Goal: Information Seeking & Learning: Find specific fact

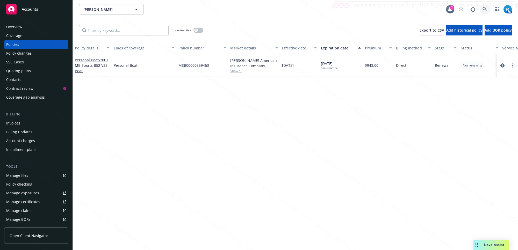
click at [484, 10] on icon at bounding box center [484, 9] width 4 height 4
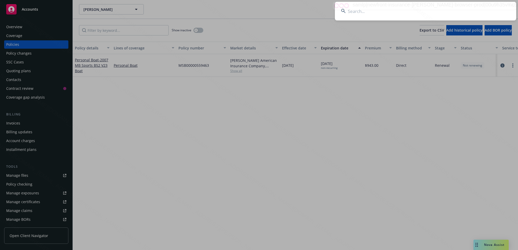
click at [449, 12] on input at bounding box center [425, 11] width 181 height 19
type input "Ghavimi, Behyad & Ellie Hooshmandan"
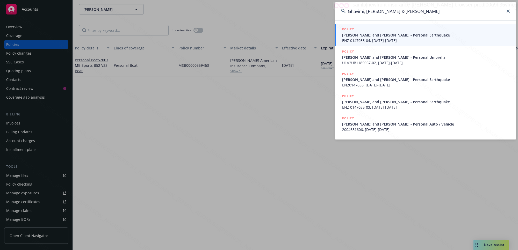
click at [383, 36] on span "Behyad Ghavimi and Ellie Hooshmandan - Personal Earthquake" at bounding box center [426, 34] width 168 height 5
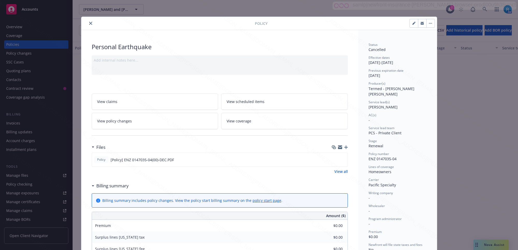
click at [89, 24] on icon "close" at bounding box center [90, 23] width 3 height 3
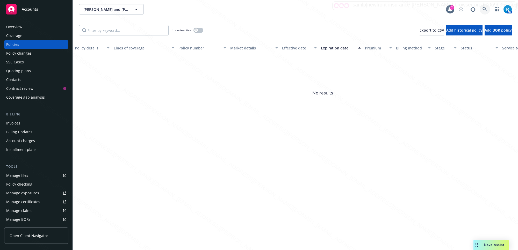
click at [486, 7] on icon at bounding box center [484, 9] width 5 height 5
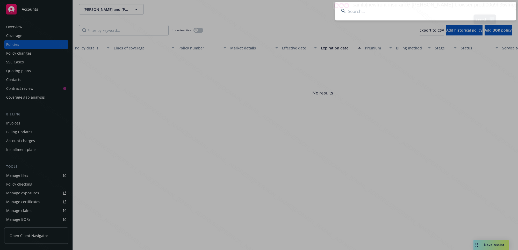
type input "Grace & Sean Michael Clementes Kallis"
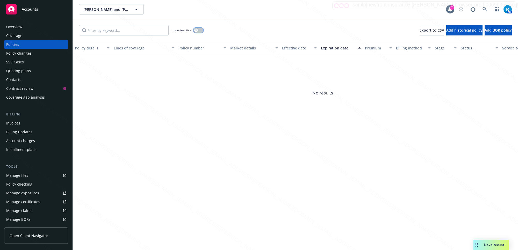
click at [197, 31] on icon "button" at bounding box center [196, 30] width 2 height 2
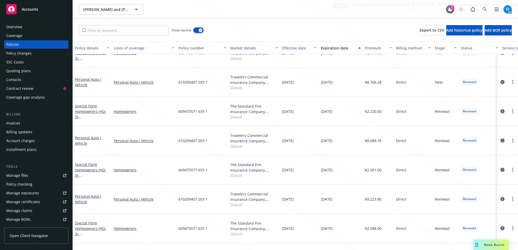
scroll to position [343, 0]
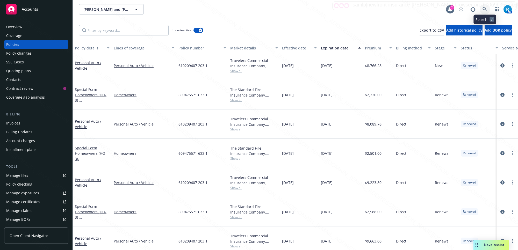
click at [484, 7] on link at bounding box center [484, 9] width 10 height 10
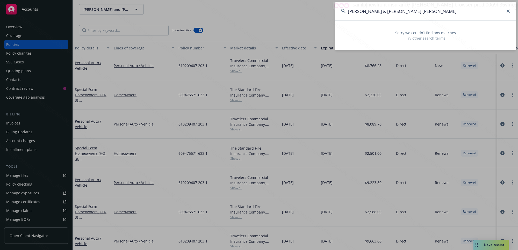
drag, startPoint x: 437, startPoint y: 10, endPoint x: 395, endPoint y: 10, distance: 41.7
click at [395, 10] on input "Grace & Sean Michael Clementes Kallis" at bounding box center [425, 11] width 181 height 19
drag, startPoint x: 394, startPoint y: 10, endPoint x: 385, endPoint y: 10, distance: 9.1
click at [376, 9] on input "Grace & Sean Michael" at bounding box center [425, 11] width 181 height 19
drag, startPoint x: 381, startPoint y: 12, endPoint x: 362, endPoint y: 10, distance: 19.0
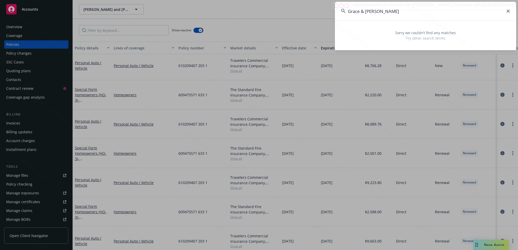
click at [362, 10] on input "Grace & Sean" at bounding box center [425, 11] width 181 height 19
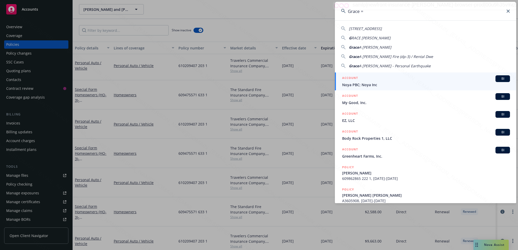
type input "Grace"
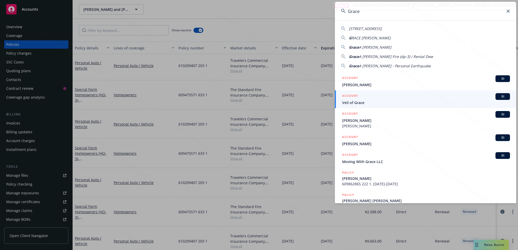
drag, startPoint x: 367, startPoint y: 11, endPoint x: 346, endPoint y: 10, distance: 21.0
click at [346, 10] on input "Grace" at bounding box center [425, 11] width 181 height 19
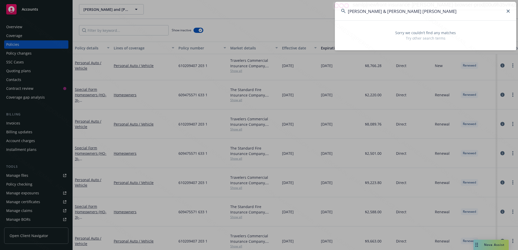
drag, startPoint x: 378, startPoint y: 12, endPoint x: 339, endPoint y: 13, distance: 38.6
click at [339, 13] on input "Grace & Sean Michael Clementes Kallis" at bounding box center [425, 11] width 181 height 19
drag, startPoint x: 365, startPoint y: 9, endPoint x: 318, endPoint y: 8, distance: 47.6
click at [318, 8] on div "Michael Clementes Kallis Sorry we couldn’t find any matches Try other search te…" at bounding box center [259, 125] width 518 height 250
click at [367, 21] on div "Sorry we couldn’t find any matches Try other search terms" at bounding box center [425, 35] width 181 height 30
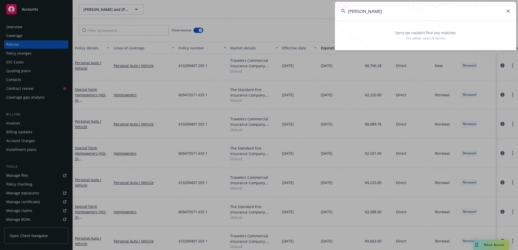
drag, startPoint x: 364, startPoint y: 12, endPoint x: 346, endPoint y: 10, distance: 18.0
click at [346, 10] on input "Michael Clementes Kallis" at bounding box center [425, 11] width 181 height 19
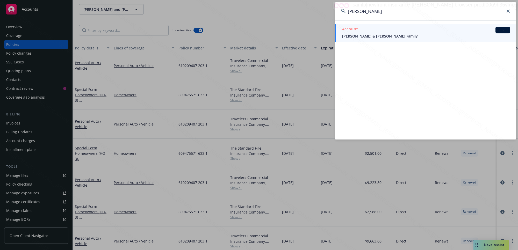
type input "Clementes Kallis"
click at [382, 35] on span "Clements & Kallis Family" at bounding box center [426, 35] width 168 height 5
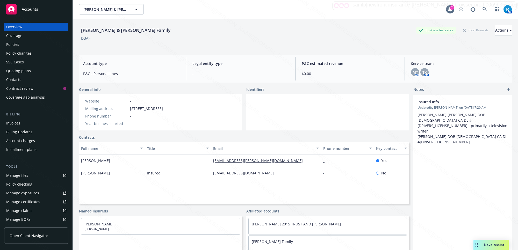
click at [24, 47] on div "Policies" at bounding box center [36, 44] width 60 height 8
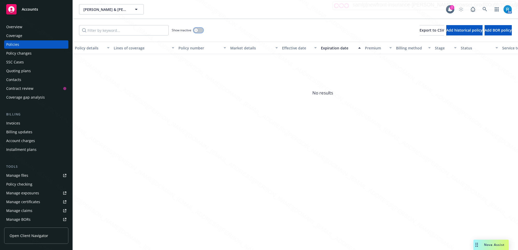
click at [198, 30] on button "button" at bounding box center [198, 30] width 10 height 5
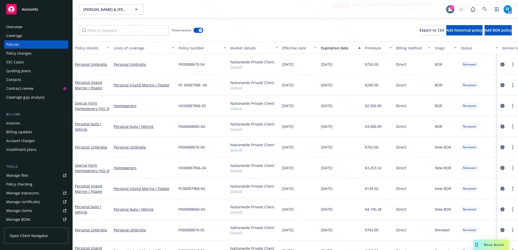
click at [21, 28] on div "Overview" at bounding box center [14, 27] width 16 height 8
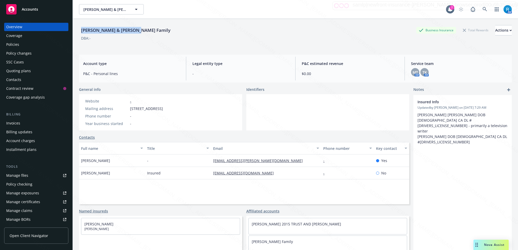
drag, startPoint x: 139, startPoint y: 33, endPoint x: 17, endPoint y: 27, distance: 122.0
click at [78, 27] on div "Clements & Kallis Family Business Insurance Total Rewards Actions DBA: - Accoun…" at bounding box center [295, 144] width 445 height 250
copy div "Clements & Kallis Family"
drag, startPoint x: 206, startPoint y: 109, endPoint x: 129, endPoint y: 111, distance: 76.9
click at [129, 111] on div "Website - Mailing address 234 N Gramercy Pl, Los Angeles, CA, 90004 Phone numbe…" at bounding box center [124, 112] width 90 height 36
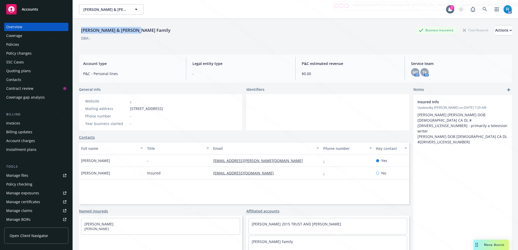
copy span "234 N Gramercy Pl, Los Angeles, CA, 90004"
click at [14, 46] on div "Policies" at bounding box center [12, 44] width 13 height 8
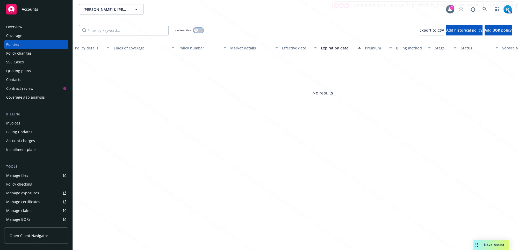
click at [200, 29] on button "button" at bounding box center [198, 30] width 10 height 5
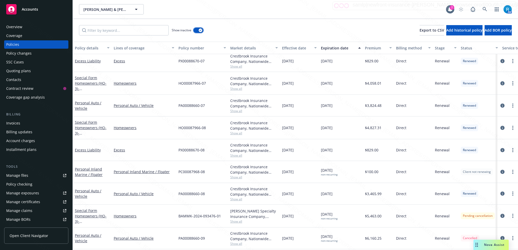
scroll to position [382, 0]
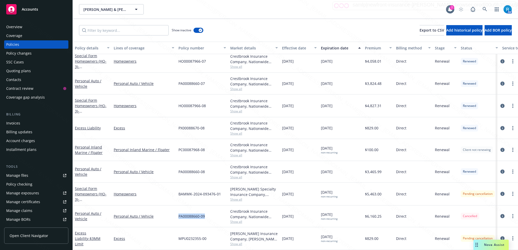
drag, startPoint x: 206, startPoint y: 214, endPoint x: 175, endPoint y: 213, distance: 31.3
click at [175, 213] on div "Personal Auto / Vehicle Personal Auto / Vehicle PA00088660-09 Crestbrook Insura…" at bounding box center [322, 216] width 499 height 22
click at [18, 29] on div "Overview" at bounding box center [14, 27] width 16 height 8
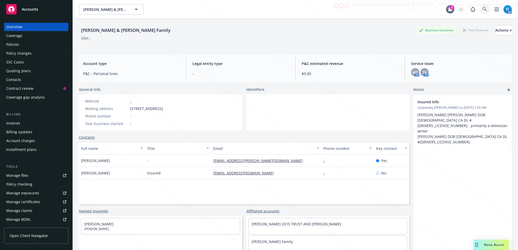
click at [482, 9] on icon at bounding box center [484, 9] width 5 height 5
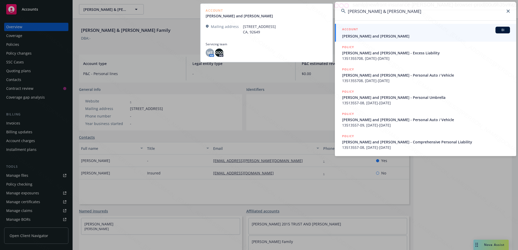
type input "Lorenzini, Gary & Susan"
click at [373, 36] on span "Gary and Susan Lorenzini" at bounding box center [426, 35] width 168 height 5
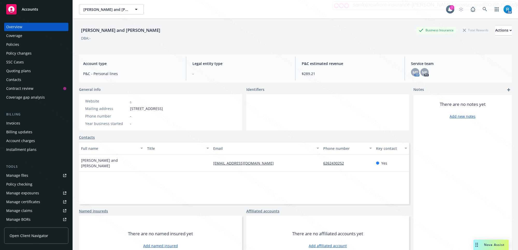
click at [137, 30] on div "Gary and Susan Lorenzini Business Insurance Total Rewards Actions" at bounding box center [295, 30] width 432 height 10
drag, startPoint x: 135, startPoint y: 31, endPoint x: 78, endPoint y: 32, distance: 56.7
click at [78, 32] on div "Gary and Susan Lorenzini Business Insurance Total Rewards Actions DBA: - Accoun…" at bounding box center [295, 144] width 445 height 250
copy div "Gary and Susan Lorenzini"
click at [482, 11] on icon at bounding box center [484, 9] width 5 height 5
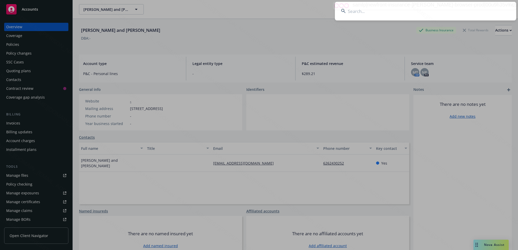
click at [413, 12] on input at bounding box center [425, 11] width 181 height 19
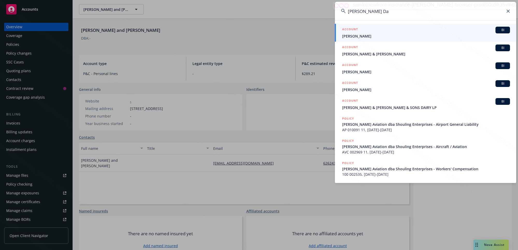
type input "Barnes Da"
click at [368, 33] on div "ACCOUNT BI" at bounding box center [426, 30] width 168 height 7
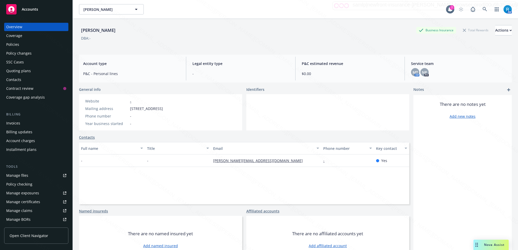
click at [20, 45] on div "Policies" at bounding box center [36, 44] width 60 height 8
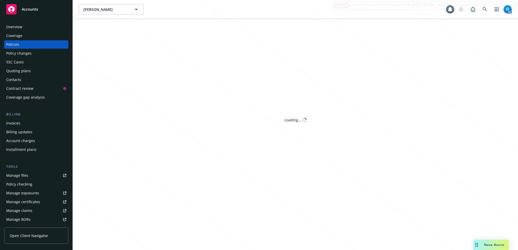
click at [17, 46] on div "Policies" at bounding box center [12, 44] width 13 height 8
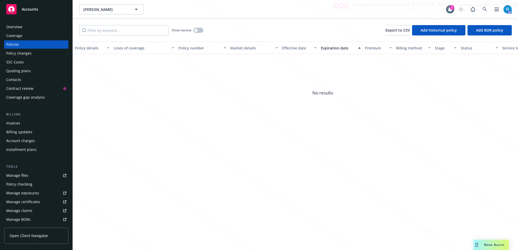
click at [21, 63] on div "SSC Cases" at bounding box center [15, 62] width 18 height 8
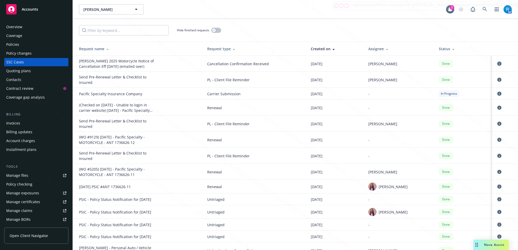
click at [497, 62] on icon "circleInformation" at bounding box center [499, 64] width 4 height 4
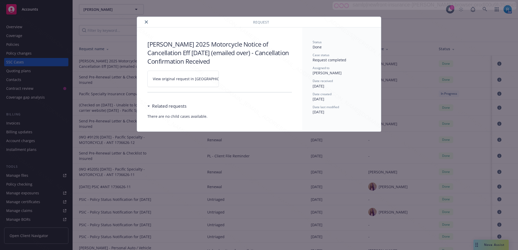
click at [233, 79] on icon at bounding box center [234, 78] width 3 height 3
click at [146, 23] on icon "close" at bounding box center [146, 21] width 3 height 3
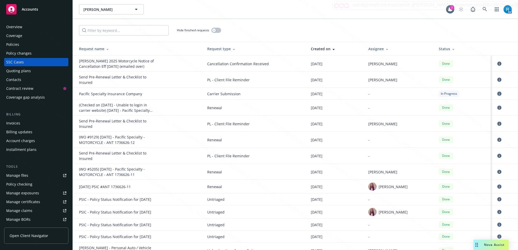
click at [497, 94] on icon "circleInformation" at bounding box center [499, 94] width 4 height 4
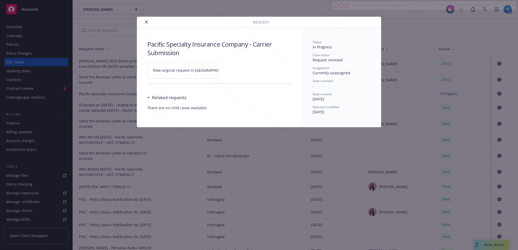
click at [233, 70] on icon at bounding box center [234, 70] width 3 height 3
click at [146, 23] on icon "close" at bounding box center [146, 21] width 3 height 3
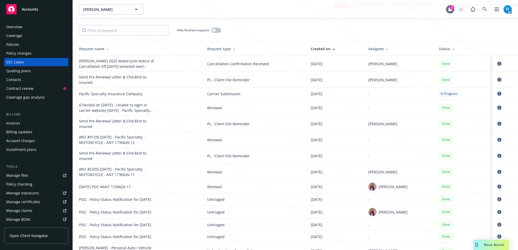
click at [497, 109] on icon "circleInformation" at bounding box center [499, 108] width 4 height 4
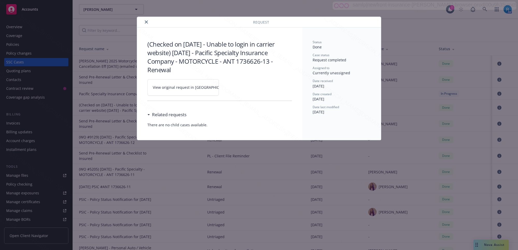
click at [233, 87] on icon at bounding box center [234, 87] width 3 height 3
click at [147, 21] on icon "close" at bounding box center [146, 21] width 3 height 3
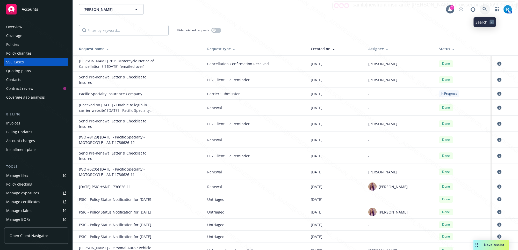
click at [484, 9] on icon at bounding box center [484, 9] width 5 height 5
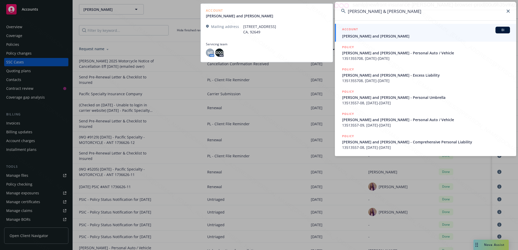
type input "Lorenzini, Gary & Susan"
click at [366, 34] on span "Gary and Susan Lorenzini" at bounding box center [426, 35] width 168 height 5
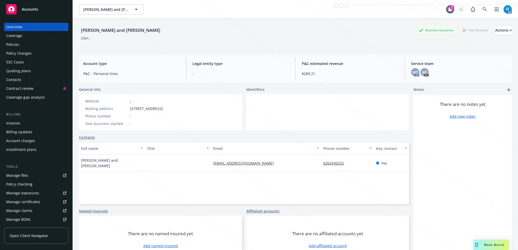
click at [29, 45] on div "Policies" at bounding box center [36, 44] width 60 height 8
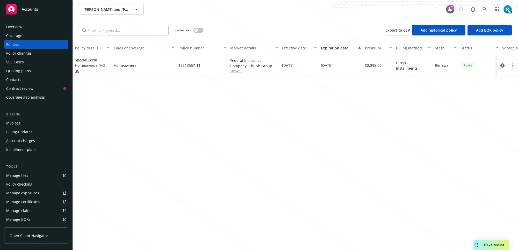
click at [501, 66] on icon "circleInformation" at bounding box center [502, 65] width 4 height 4
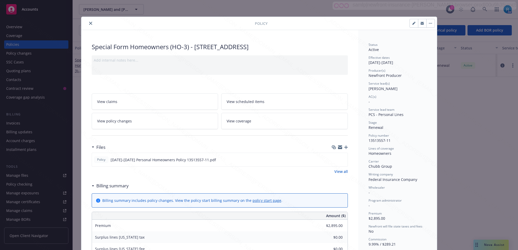
drag, startPoint x: 330, startPoint y: 48, endPoint x: 191, endPoint y: 47, distance: 138.7
click at [191, 47] on div "Special Form Homeowners (HO-3) - 27657 Peninsula Dr #113, Lake Arrowhead CA" at bounding box center [220, 46] width 256 height 9
copy div "27657 Peninsula Dr #113, Lake Arrowhead CA"
click at [89, 23] on icon "close" at bounding box center [90, 23] width 3 height 3
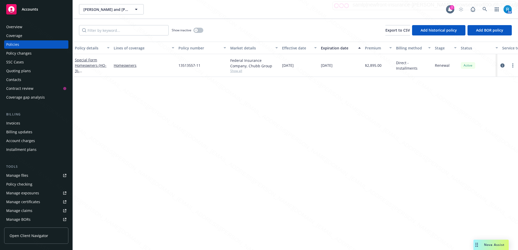
click at [19, 30] on div "Overview" at bounding box center [14, 27] width 16 height 8
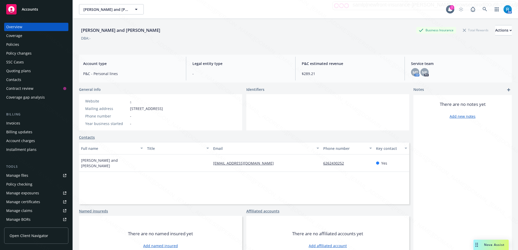
click at [18, 45] on div "Policies" at bounding box center [12, 44] width 13 height 8
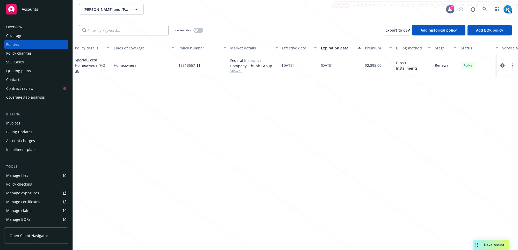
click at [503, 65] on icon "circleInformation" at bounding box center [502, 65] width 4 height 4
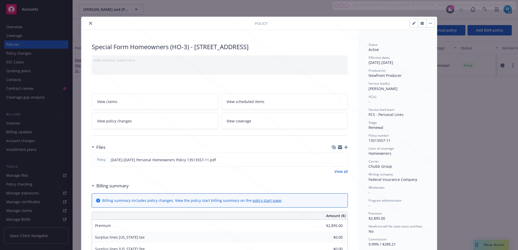
scroll to position [16, 0]
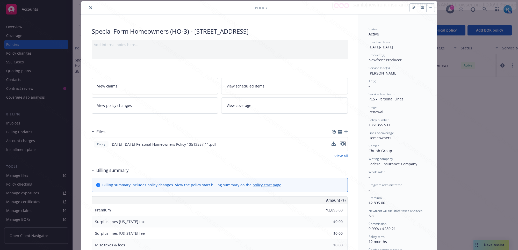
click at [340, 145] on icon "preview file" at bounding box center [342, 144] width 5 height 4
click at [231, 144] on div "Policy 2025-2026 Personal Homeowners Policy 13513557-11.pdf" at bounding box center [220, 144] width 256 height 14
click at [337, 144] on div at bounding box center [338, 144] width 13 height 5
click at [340, 144] on icon "preview file" at bounding box center [342, 144] width 5 height 4
click at [89, 7] on icon "close" at bounding box center [90, 7] width 3 height 3
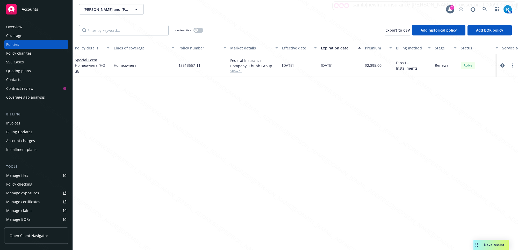
click at [21, 27] on div "Overview" at bounding box center [14, 27] width 16 height 8
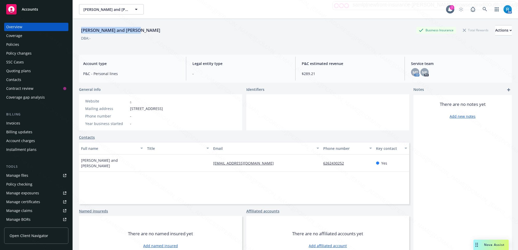
drag, startPoint x: 137, startPoint y: 31, endPoint x: 79, endPoint y: 31, distance: 57.4
click at [79, 31] on div "Gary and Susan Lorenzini" at bounding box center [120, 30] width 83 height 7
copy div "Gary and Susan Lorenzini"
click at [17, 47] on div "Policies" at bounding box center [12, 44] width 13 height 8
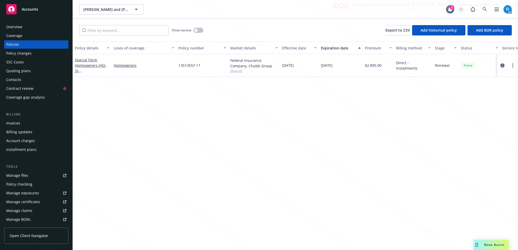
click at [27, 28] on div "Overview" at bounding box center [36, 27] width 60 height 8
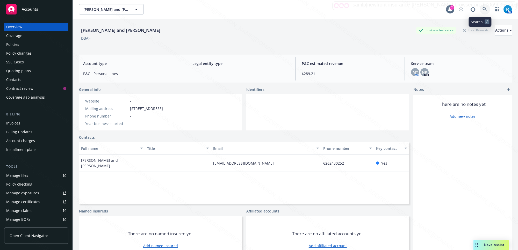
click at [482, 8] on icon at bounding box center [484, 9] width 5 height 5
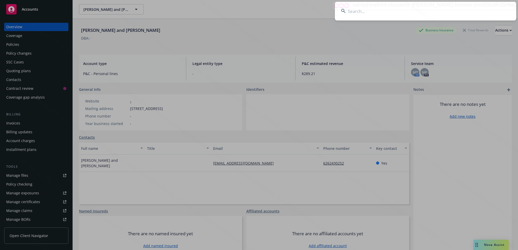
click at [381, 16] on input at bounding box center [425, 11] width 181 height 19
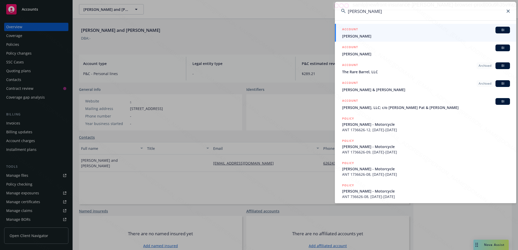
type input "Barnes, Darren"
click at [358, 34] on span "Lawrence Barnett" at bounding box center [426, 35] width 168 height 5
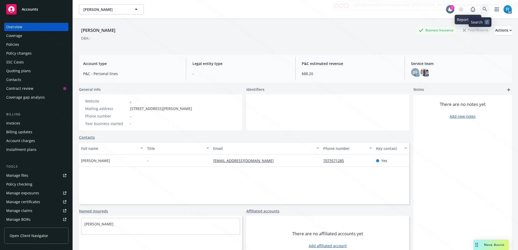
click at [482, 8] on icon at bounding box center [484, 9] width 4 height 4
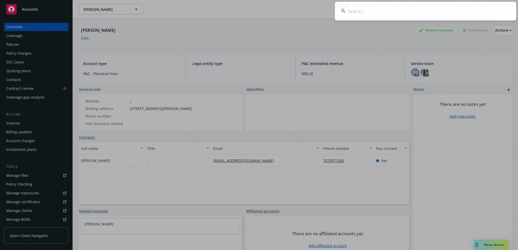
drag, startPoint x: 436, startPoint y: 9, endPoint x: 446, endPoint y: 10, distance: 9.6
click at [437, 9] on input at bounding box center [425, 11] width 181 height 19
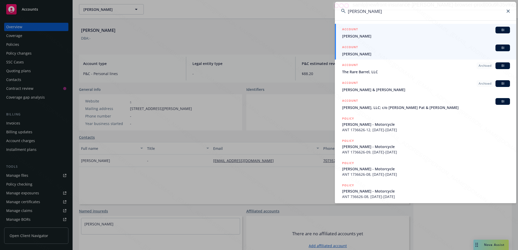
type input "Barnes, Darren"
click at [363, 53] on span "Darren Barnes" at bounding box center [426, 53] width 168 height 5
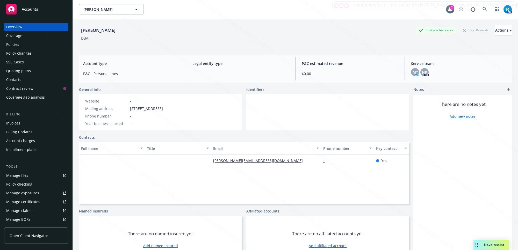
click at [16, 45] on div "Policies" at bounding box center [12, 44] width 13 height 8
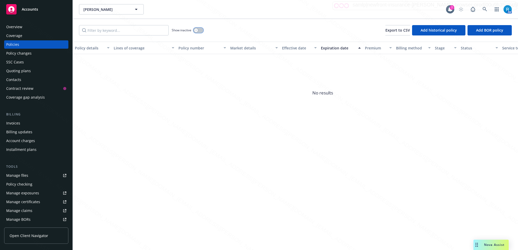
click at [200, 28] on button "button" at bounding box center [198, 30] width 10 height 5
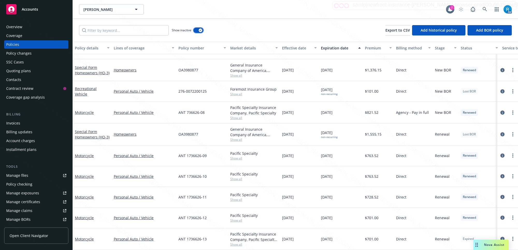
scroll to position [62, 0]
click at [500, 237] on icon "circleInformation" at bounding box center [502, 239] width 4 height 4
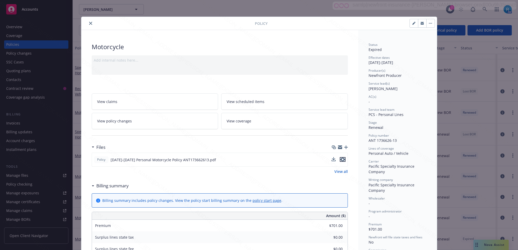
click at [341, 159] on icon "preview file" at bounding box center [342, 160] width 5 height 4
click at [89, 23] on icon "close" at bounding box center [90, 23] width 3 height 3
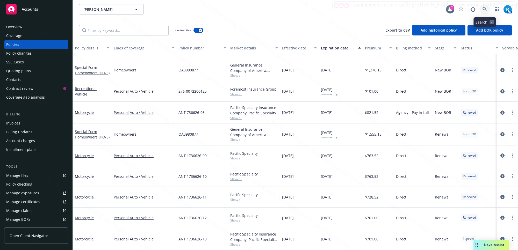
click at [483, 9] on icon at bounding box center [484, 9] width 5 height 5
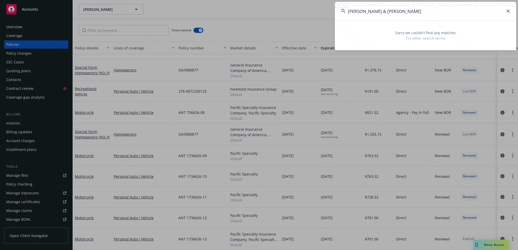
click at [410, 10] on input "Coulter, John D. & Christina M." at bounding box center [425, 11] width 181 height 19
click at [379, 11] on input "Coulter, John D. & Christina" at bounding box center [425, 11] width 181 height 19
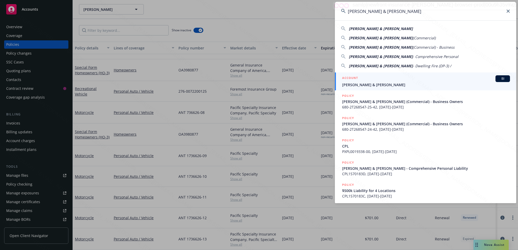
type input "Coulter, John & Christina"
click at [368, 85] on span "Coulter, John & Christina" at bounding box center [426, 84] width 168 height 5
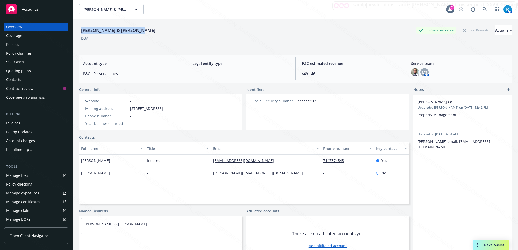
drag, startPoint x: 127, startPoint y: 30, endPoint x: 2, endPoint y: 98, distance: 142.2
click at [79, 31] on div "Coulter, John & Christina Business Insurance Total Rewards Actions" at bounding box center [295, 30] width 432 height 10
copy div "Coulter, John & Christina"
click at [25, 46] on div "Policies" at bounding box center [36, 44] width 60 height 8
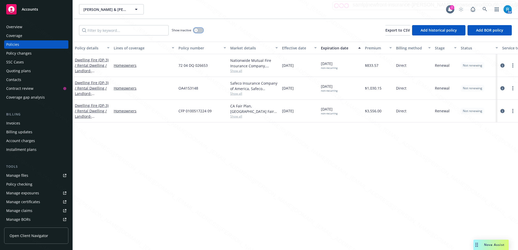
click at [200, 32] on button "button" at bounding box center [198, 30] width 10 height 5
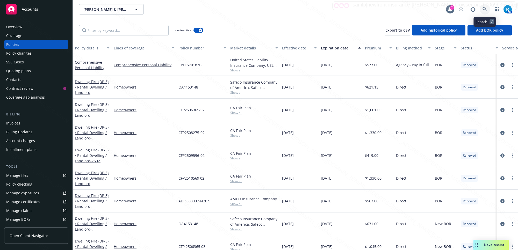
click at [484, 7] on link at bounding box center [484, 9] width 10 height 10
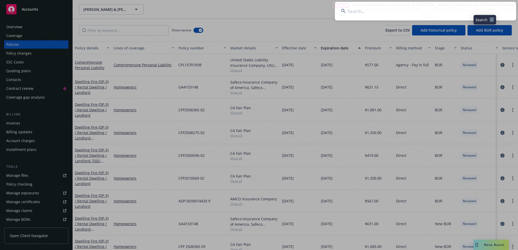
type input "Coulter, John D. & Christina M."
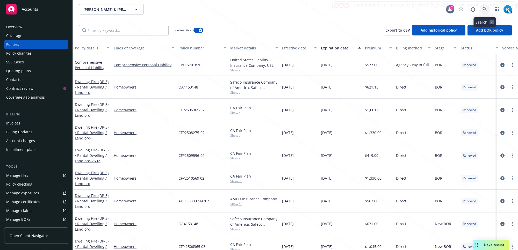
click at [485, 10] on icon at bounding box center [484, 9] width 4 height 4
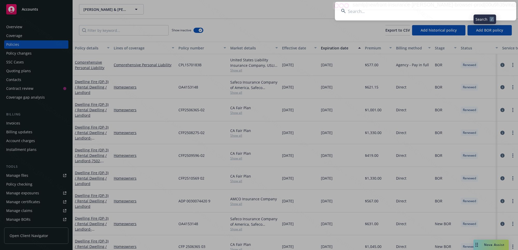
type input "Eichberger, Janet"
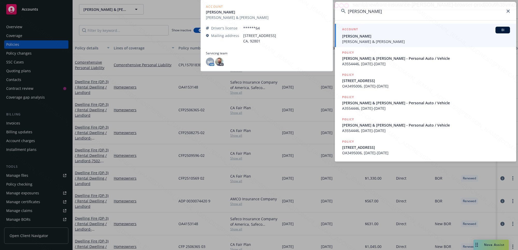
click at [385, 39] on span "[PERSON_NAME] & [PERSON_NAME]" at bounding box center [426, 41] width 168 height 5
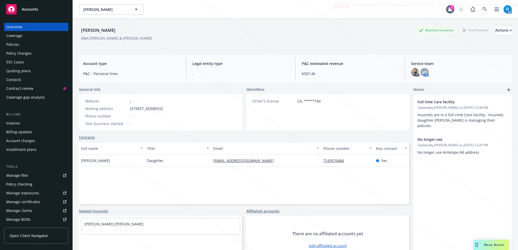
drag, startPoint x: 128, startPoint y: 29, endPoint x: 75, endPoint y: 29, distance: 53.0
click at [75, 29] on div "Norman Eichberger Business Insurance Total Rewards Actions DBA: Janet & Norman …" at bounding box center [295, 144] width 445 height 250
copy div "[PERSON_NAME]"
